Goal: Entertainment & Leisure: Consume media (video, audio)

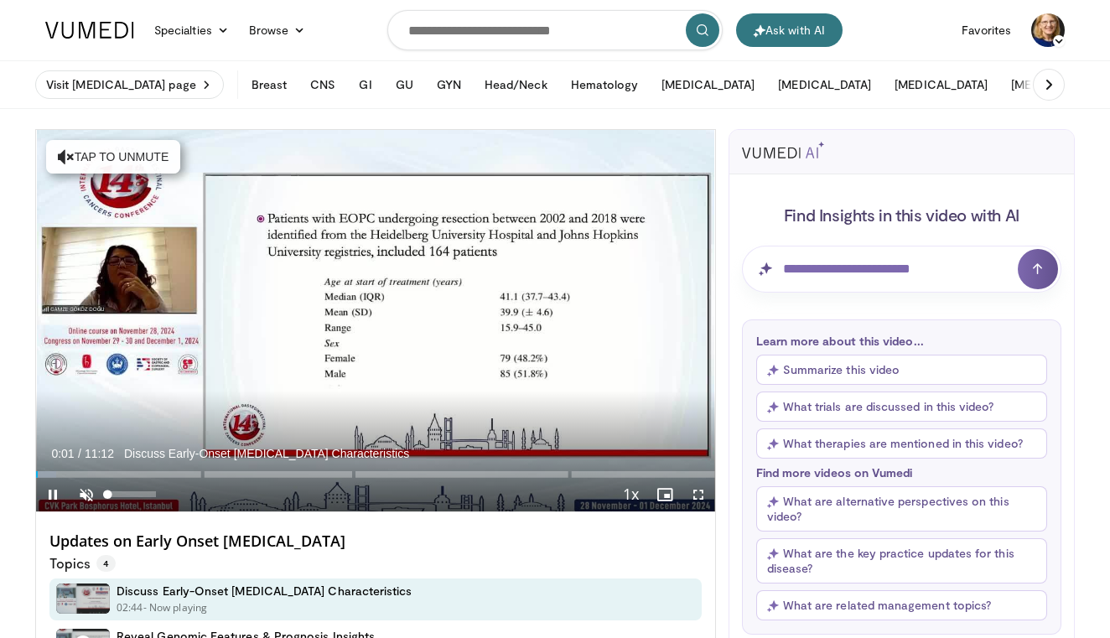
click at [91, 489] on span "Video Player" at bounding box center [87, 495] width 34 height 34
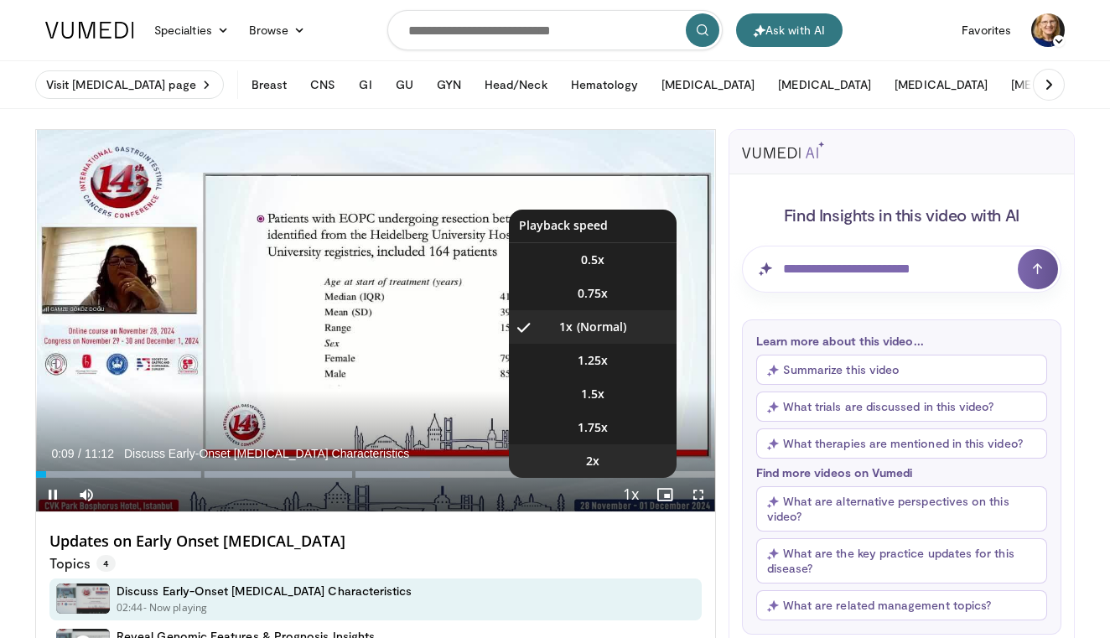
click at [609, 461] on li "2x" at bounding box center [593, 461] width 168 height 34
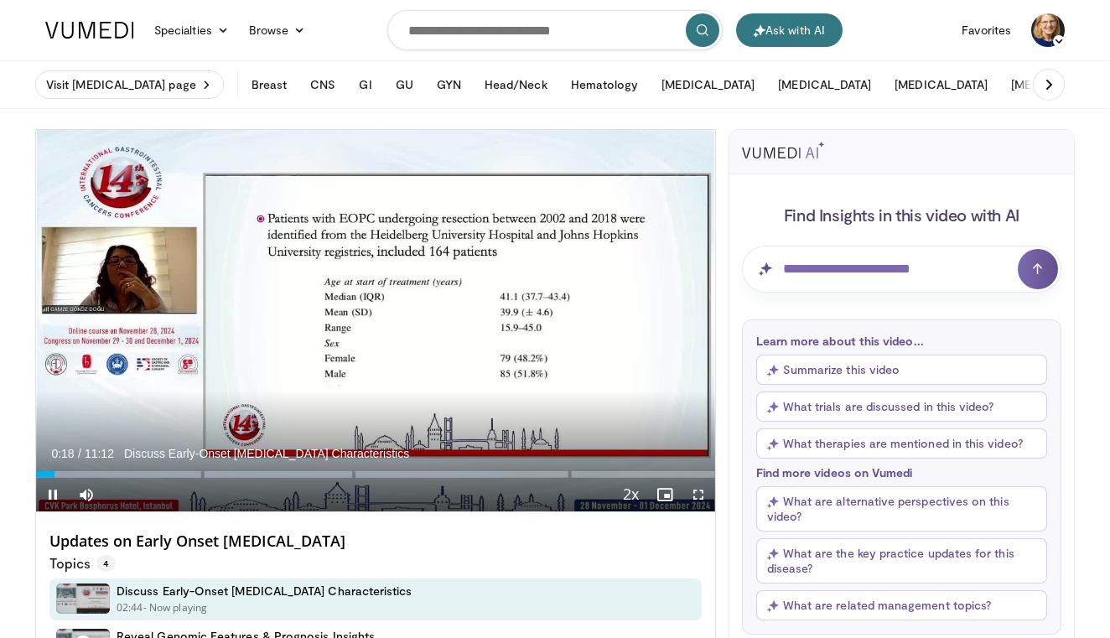
click at [700, 491] on span "Video Player" at bounding box center [699, 495] width 34 height 34
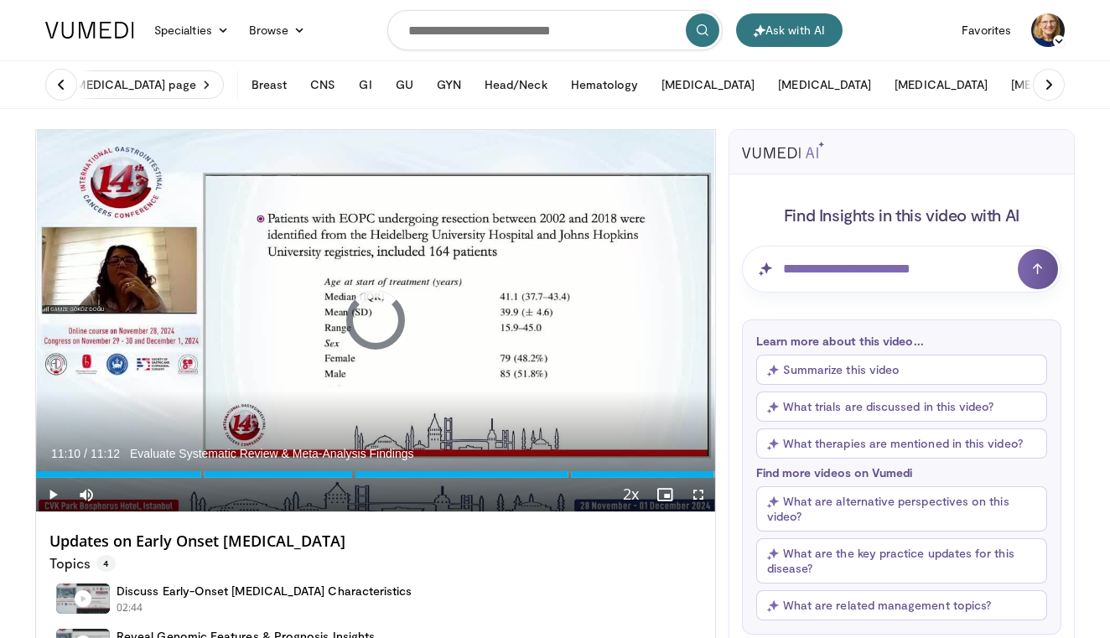
drag, startPoint x: 550, startPoint y: 475, endPoint x: 714, endPoint y: 477, distance: 163.5
click at [714, 478] on div "Current Time 11:10 / Duration 11:12 Evaluate Systematic Review & Meta-Analysis …" at bounding box center [375, 495] width 679 height 34
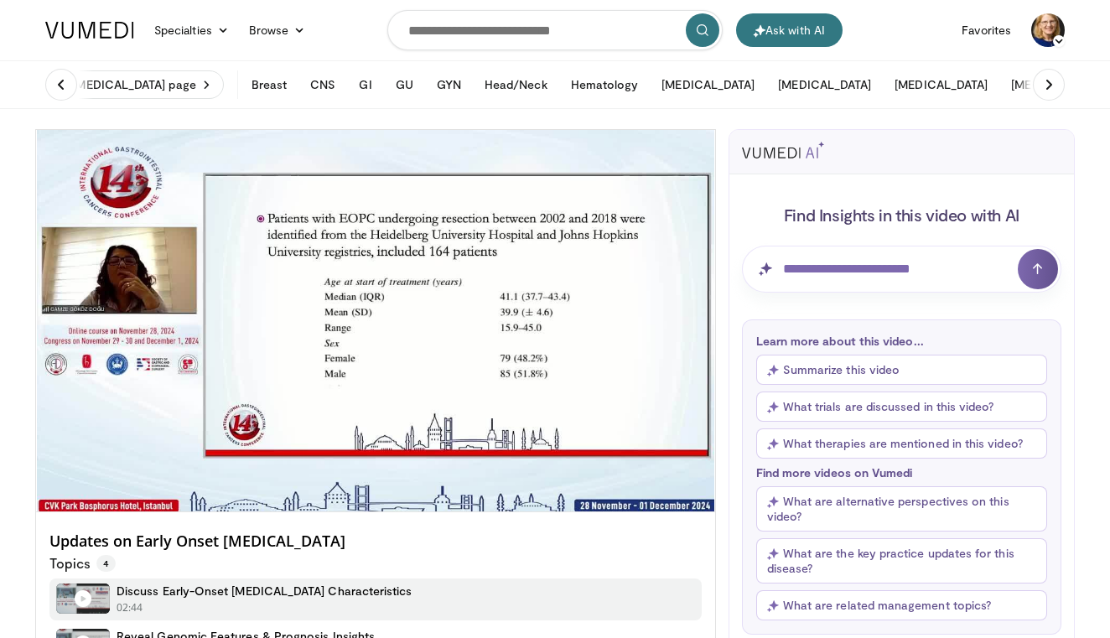
click at [617, 608] on div "Discuss Early-Onset [MEDICAL_DATA] Characteristics 02:44 - Now playing" at bounding box center [375, 600] width 652 height 42
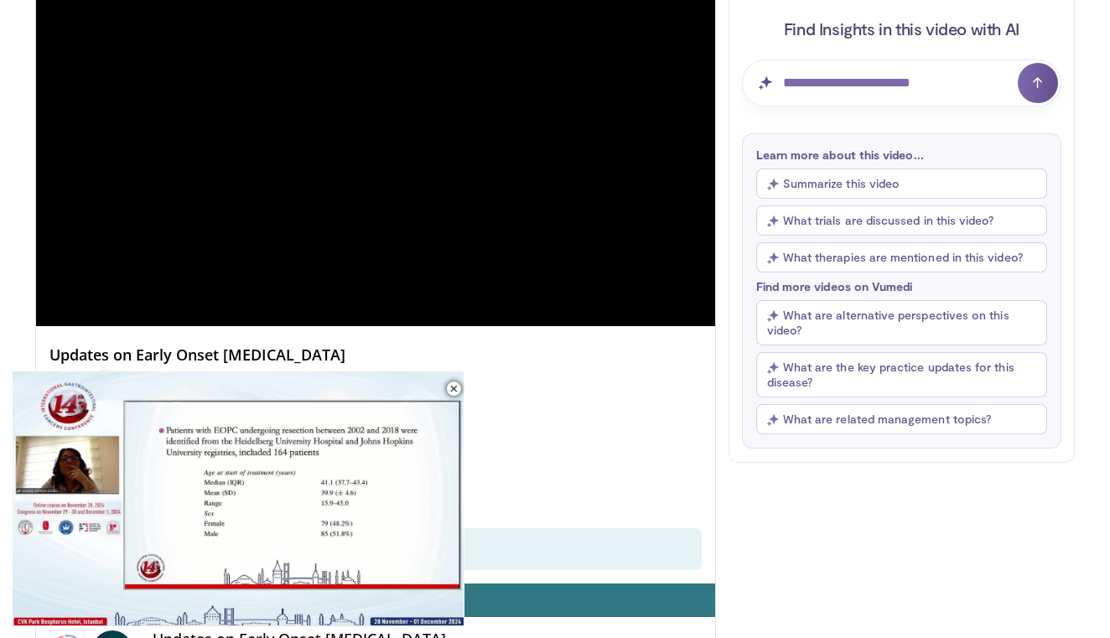
scroll to position [261, 0]
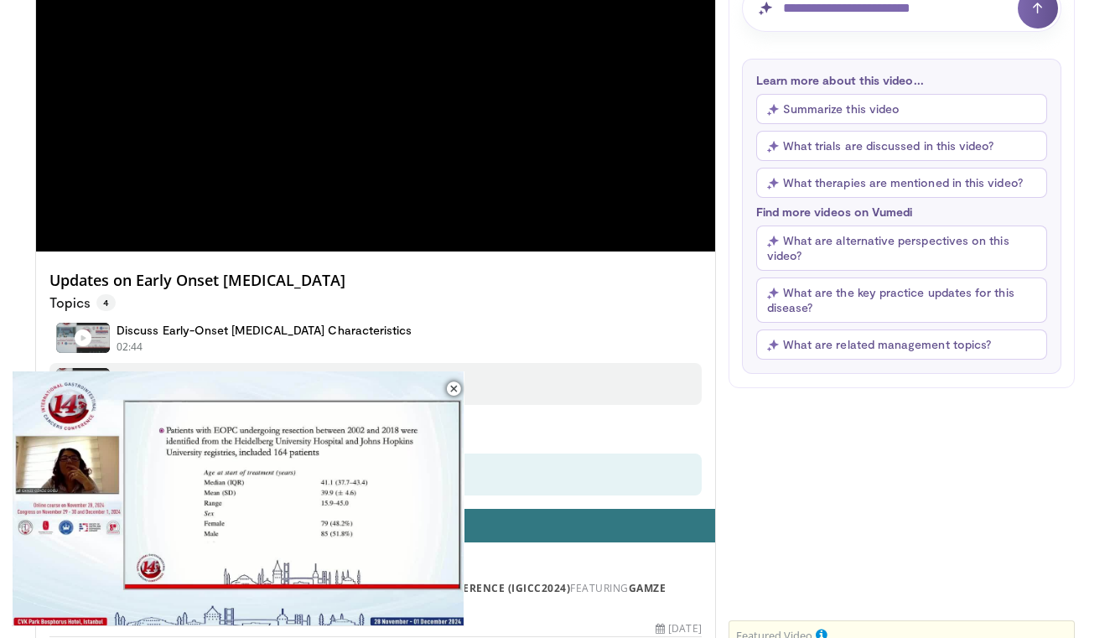
click at [560, 376] on div "Reveal Genomic Features & Prognosis Insights 02:30 - Now playing" at bounding box center [375, 384] width 652 height 42
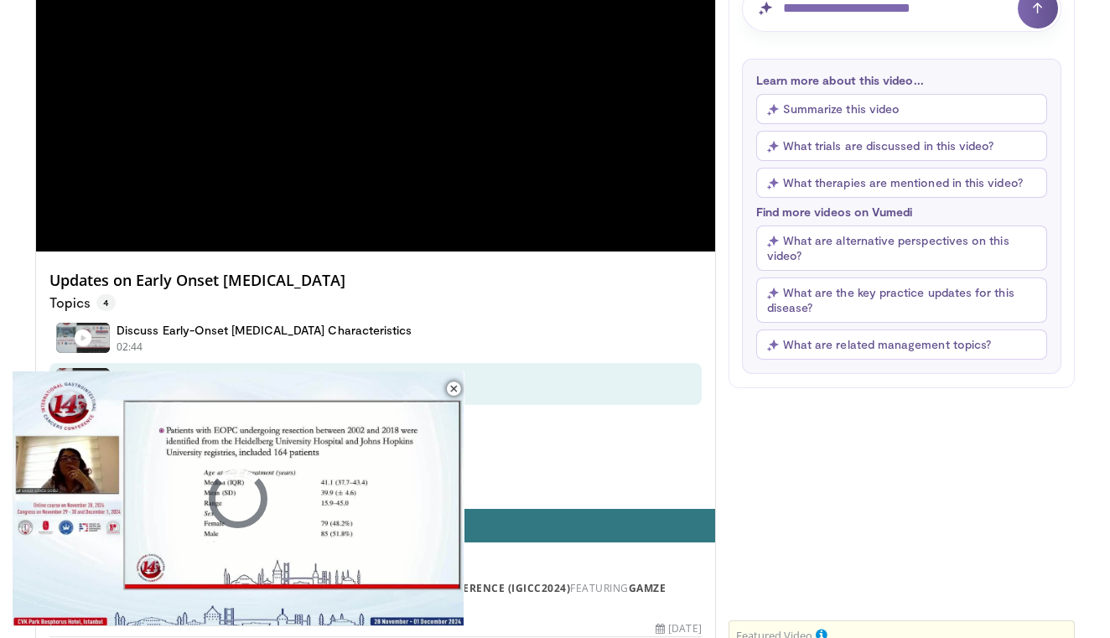
click at [570, 315] on div "Discuss Early-Onset [MEDICAL_DATA] Characteristics 02:44 - Now playing Reveal G…" at bounding box center [375, 403] width 652 height 184
